Goal: Find specific page/section: Find specific page/section

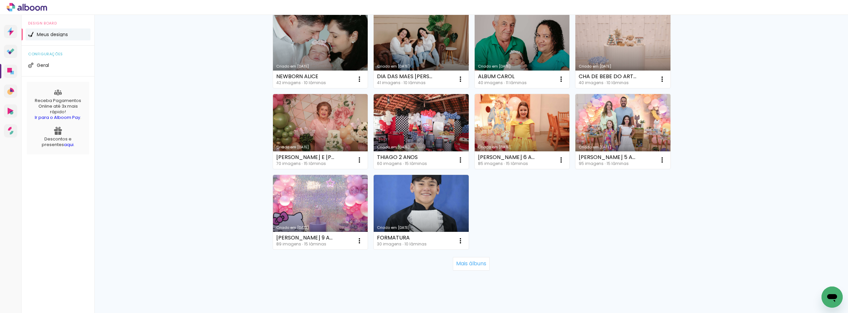
scroll to position [398, 0]
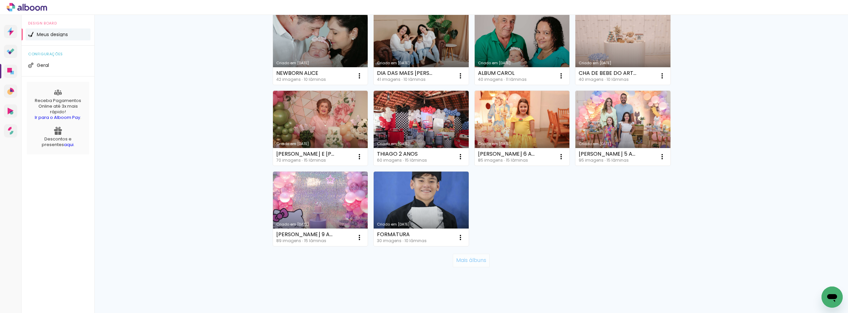
click at [0, 0] on slot "Mais álbuns" at bounding box center [0, 0] width 0 height 0
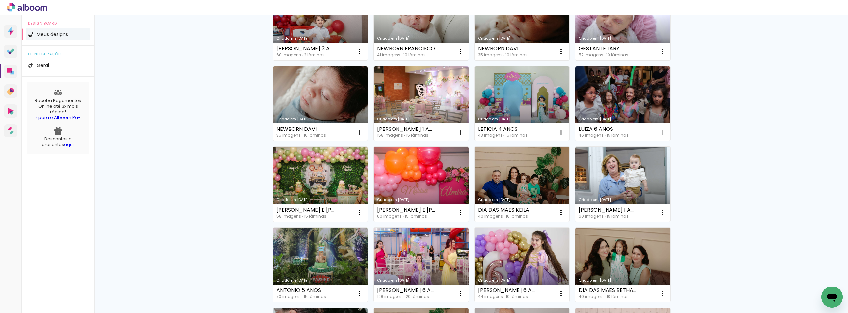
scroll to position [0, 0]
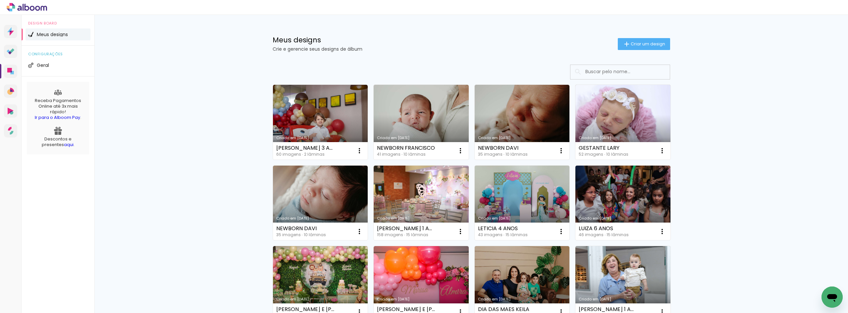
click at [604, 68] on input at bounding box center [629, 72] width 94 height 14
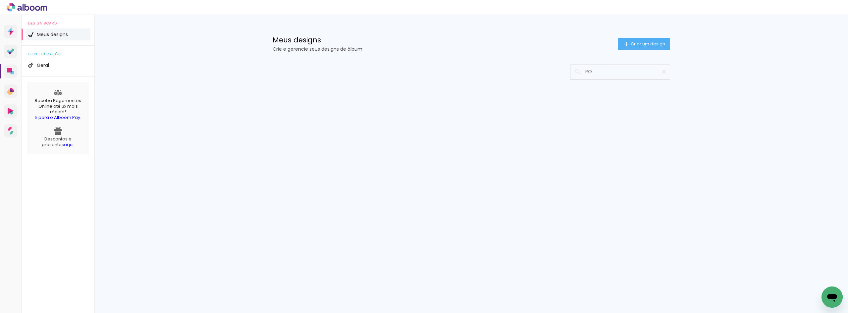
type input "P"
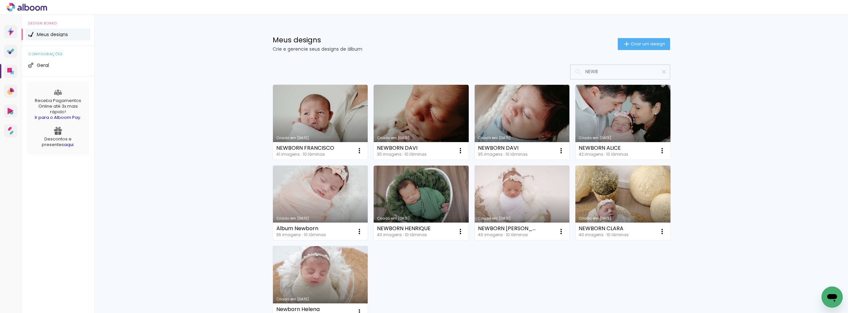
type input "NEWB"
type paper-input "NEWB"
click at [664, 71] on iron-icon at bounding box center [664, 72] width 6 height 6
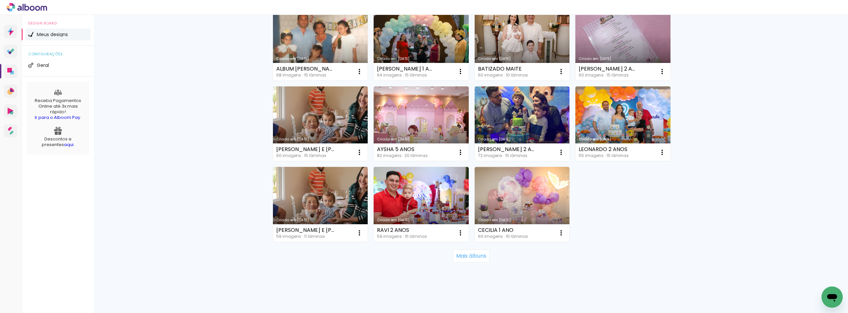
scroll to position [891, 0]
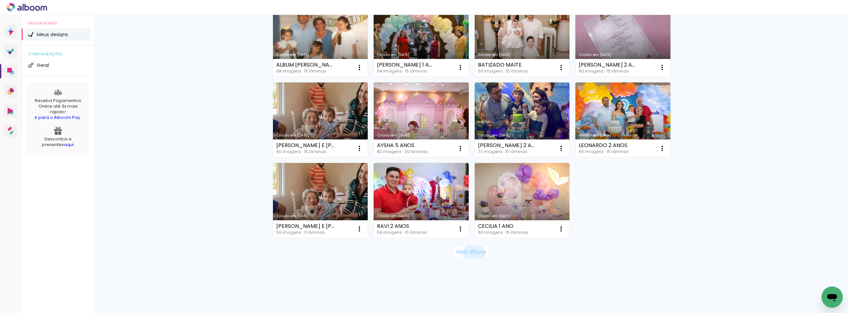
click at [0, 0] on slot "Mais álbuns" at bounding box center [0, 0] width 0 height 0
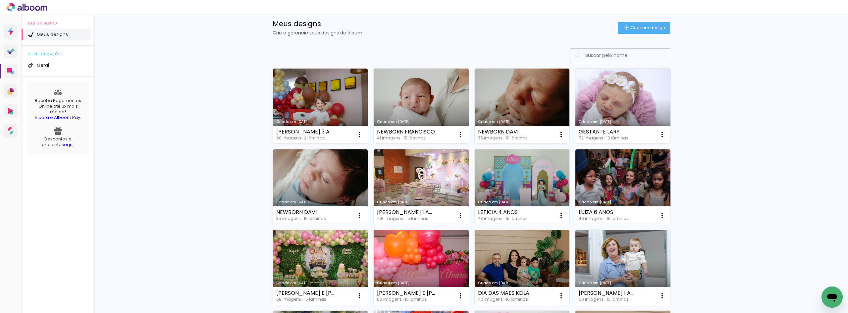
scroll to position [0, 0]
